Goal: Browse casually: Explore the website without a specific task or goal

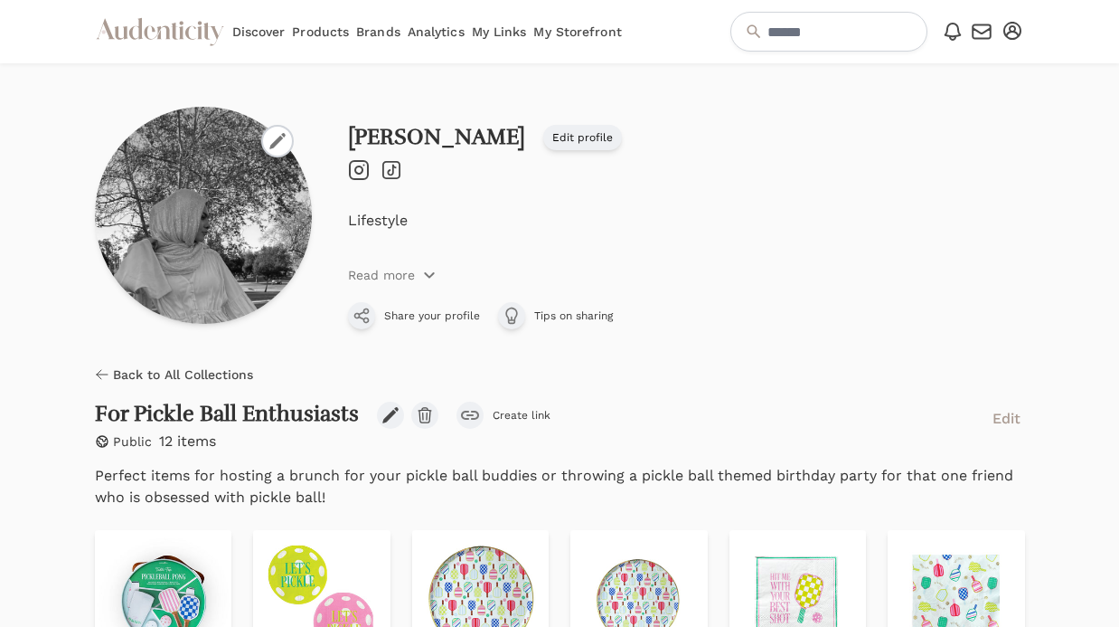
scroll to position [382, 0]
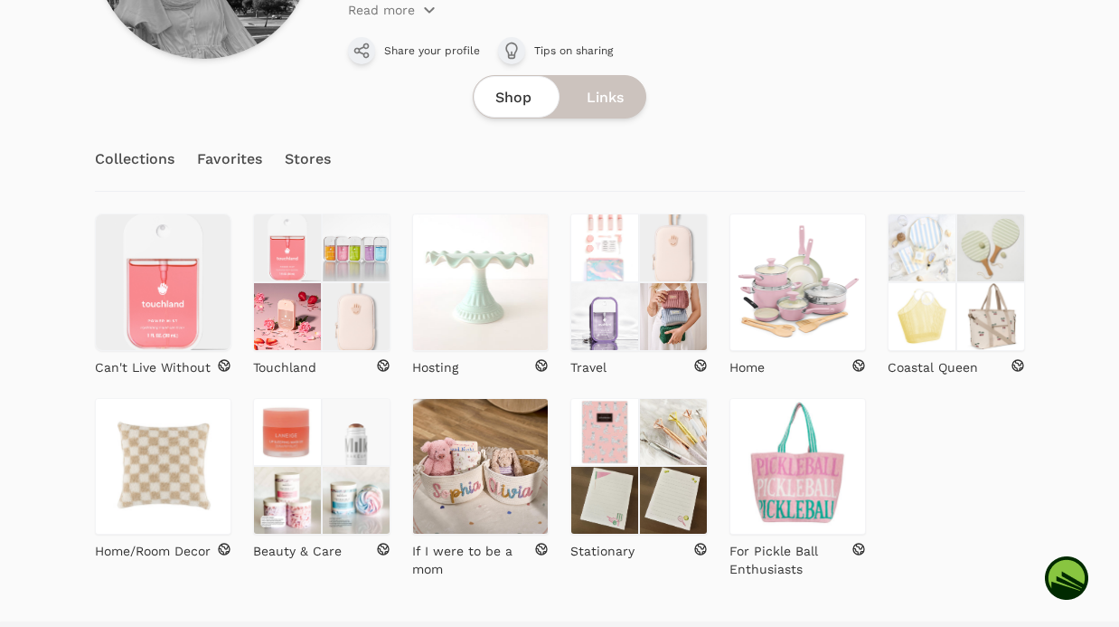
scroll to position [269, 0]
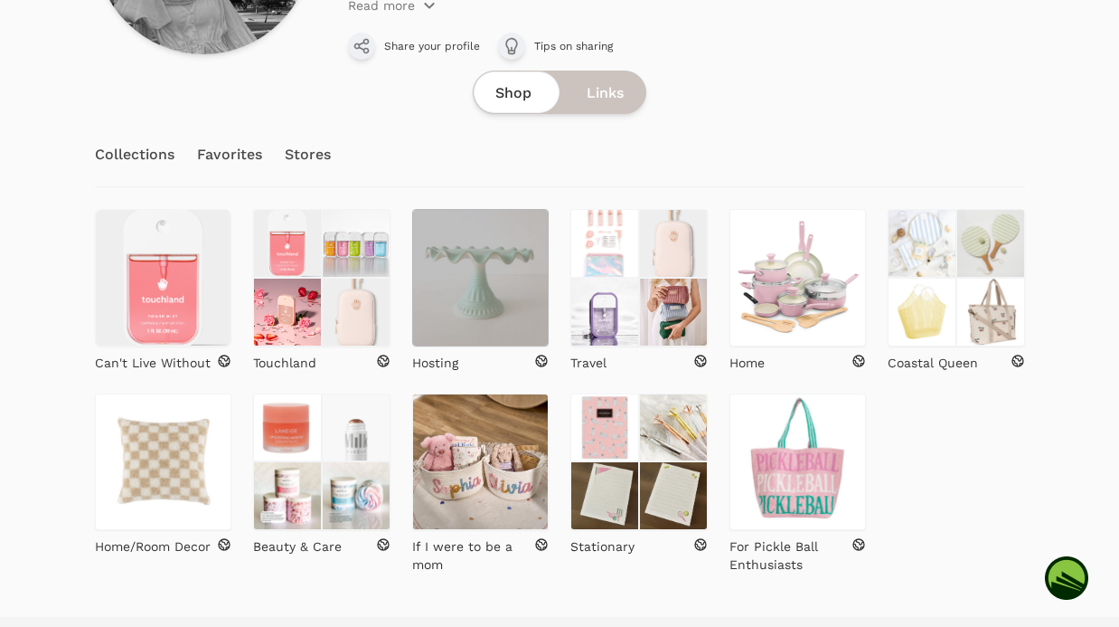
click at [483, 338] on img at bounding box center [480, 277] width 137 height 137
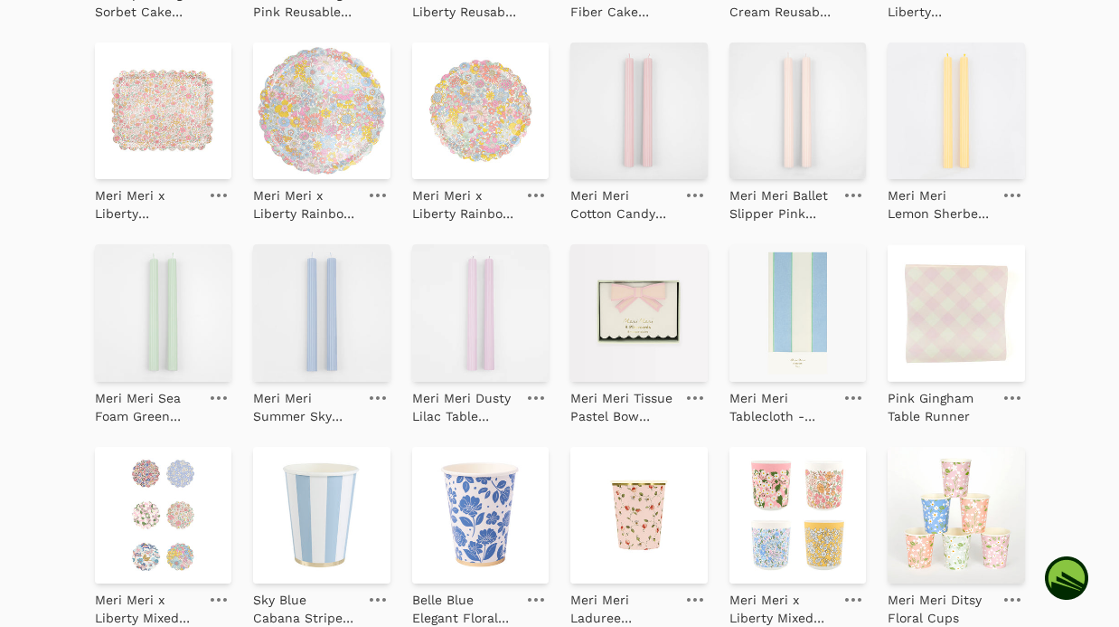
scroll to position [319, 0]
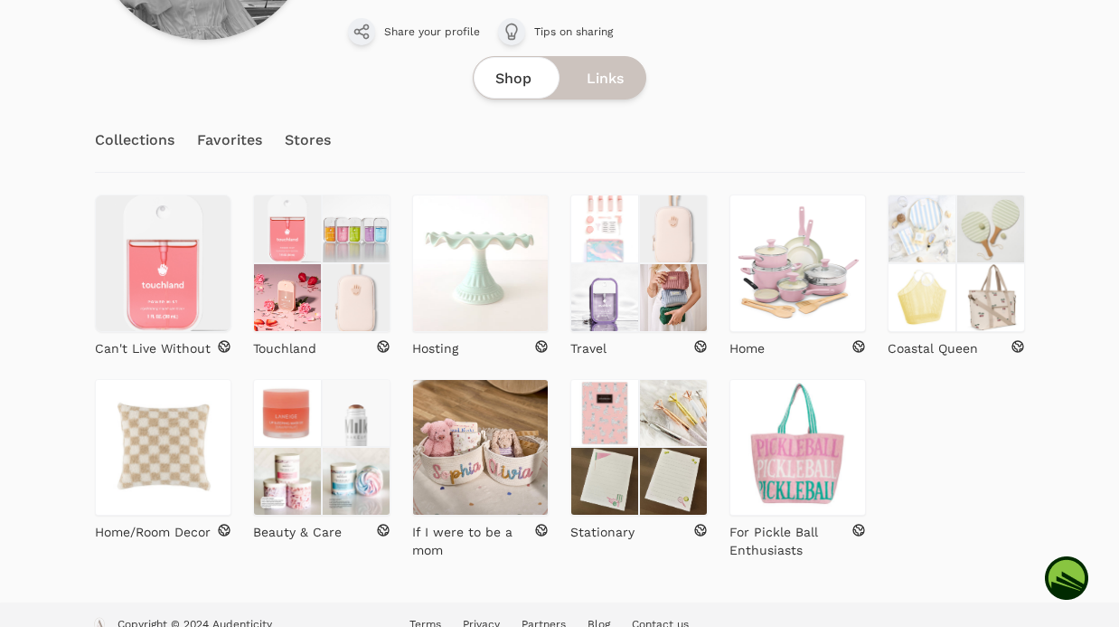
scroll to position [307, 0]
